Goal: Task Accomplishment & Management: Complete application form

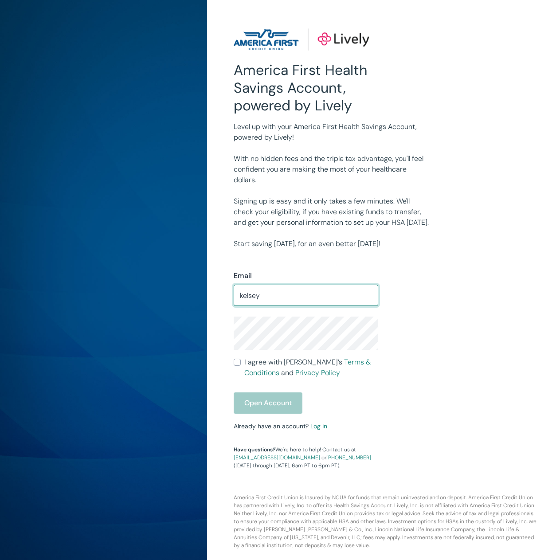
type input "[EMAIL_ADDRESS][DOMAIN_NAME]"
click at [265, 408] on div "Open Account" at bounding box center [306, 402] width 145 height 21
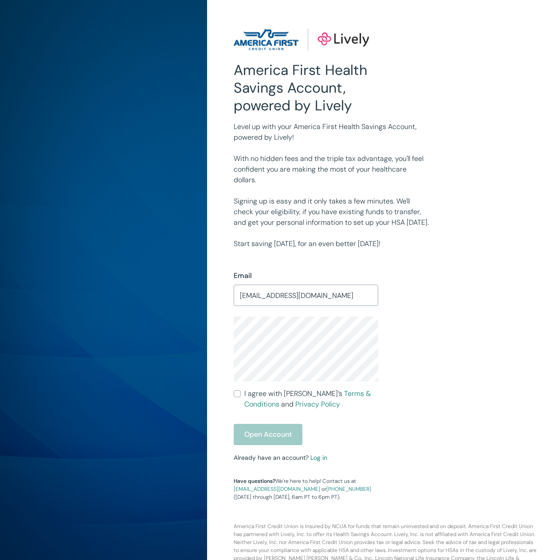
click at [239, 394] on input "I agree with Lively’s Terms & Conditions and Privacy Policy" at bounding box center [237, 393] width 7 height 7
checkbox input "true"
click at [258, 434] on button "Open Account" at bounding box center [268, 434] width 69 height 21
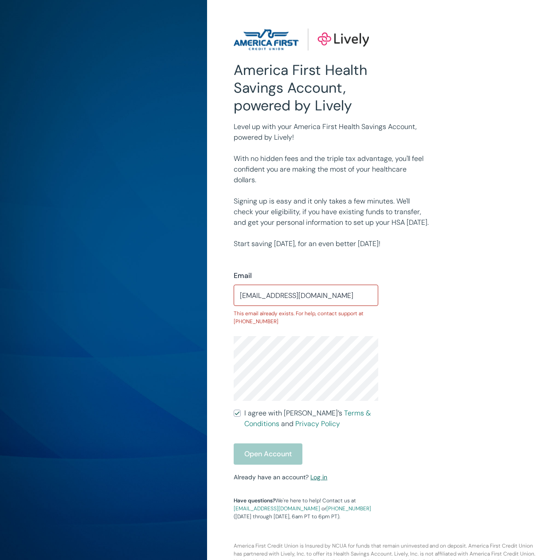
click at [323, 477] on link "Log in" at bounding box center [318, 477] width 17 height 8
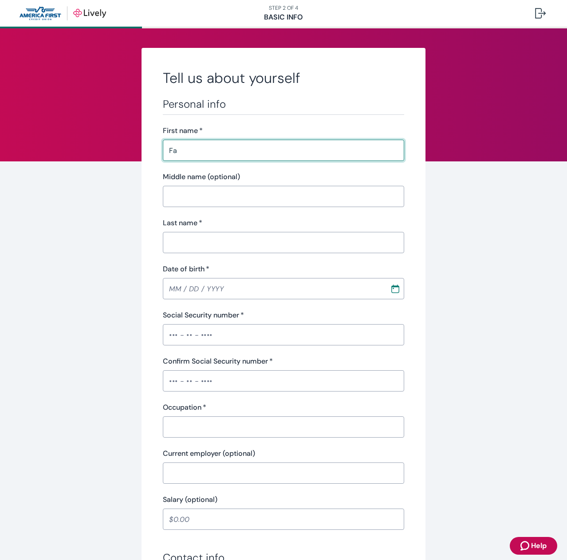
type input "F"
type input "Season"
click at [167, 242] on input "Last name   *" at bounding box center [283, 243] width 241 height 18
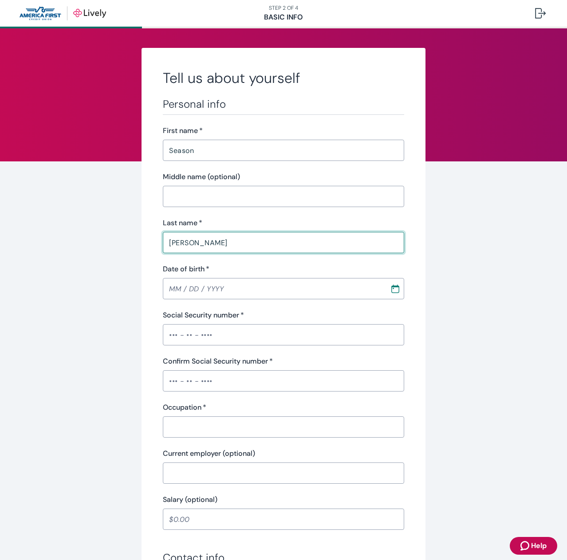
type input "[PERSON_NAME]"
click at [172, 286] on input "MM / DD / YYYY" at bounding box center [273, 289] width 221 height 18
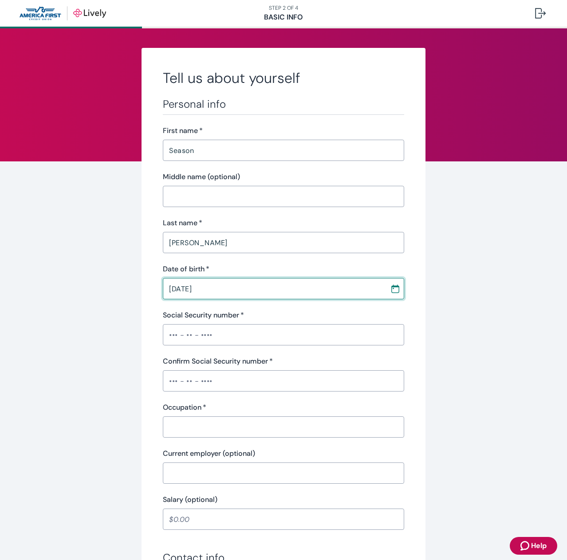
type input "[DATE]"
click at [165, 333] on input "Social Security number   *" at bounding box center [283, 335] width 241 height 18
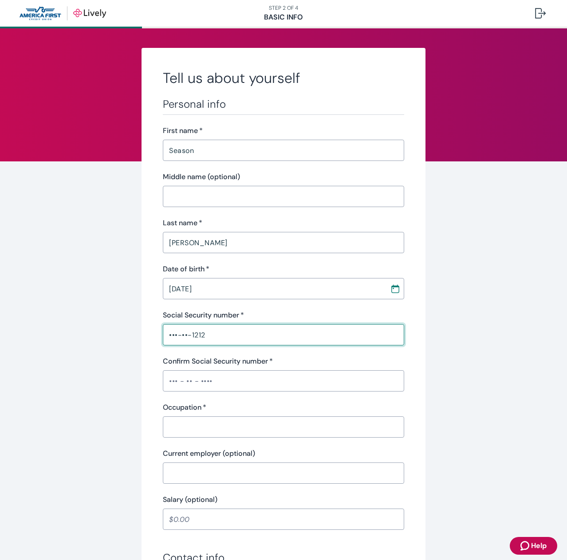
type input "•••-••-1212"
click at [171, 385] on input "Confirm Social Security number   *" at bounding box center [283, 381] width 241 height 18
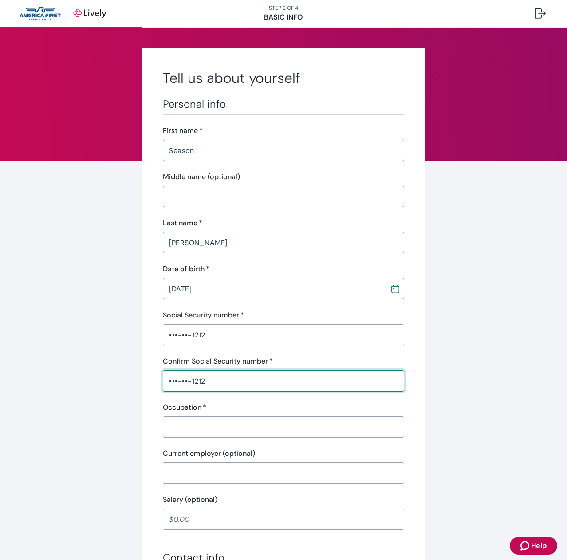
type input "•••-••-1212"
click at [180, 430] on input "Occupation   *" at bounding box center [283, 427] width 241 height 18
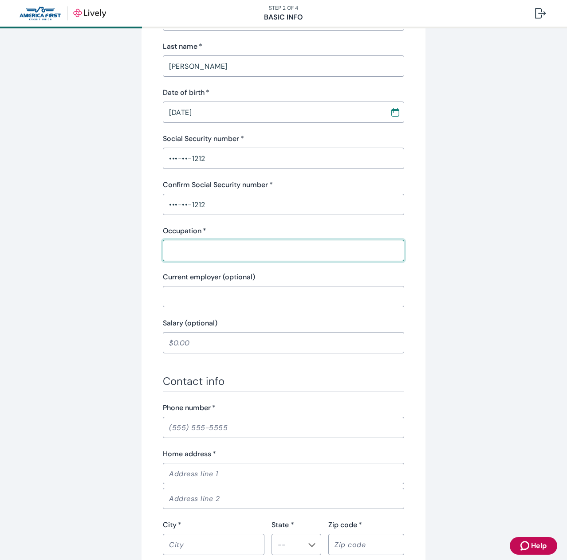
scroll to position [177, 0]
